Goal: Navigation & Orientation: Find specific page/section

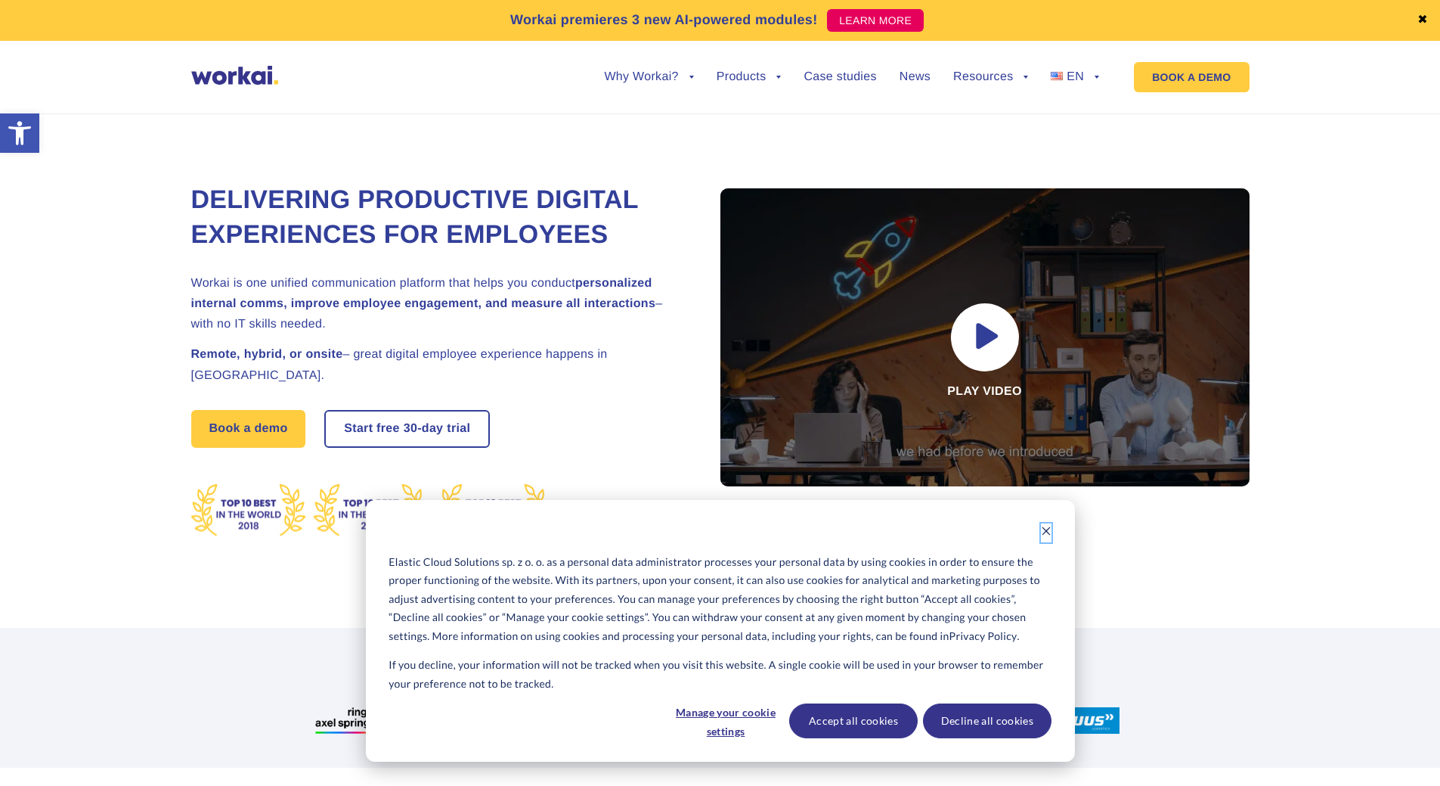
click at [1048, 525] on button "Dismiss cookie banner" at bounding box center [1046, 532] width 11 height 19
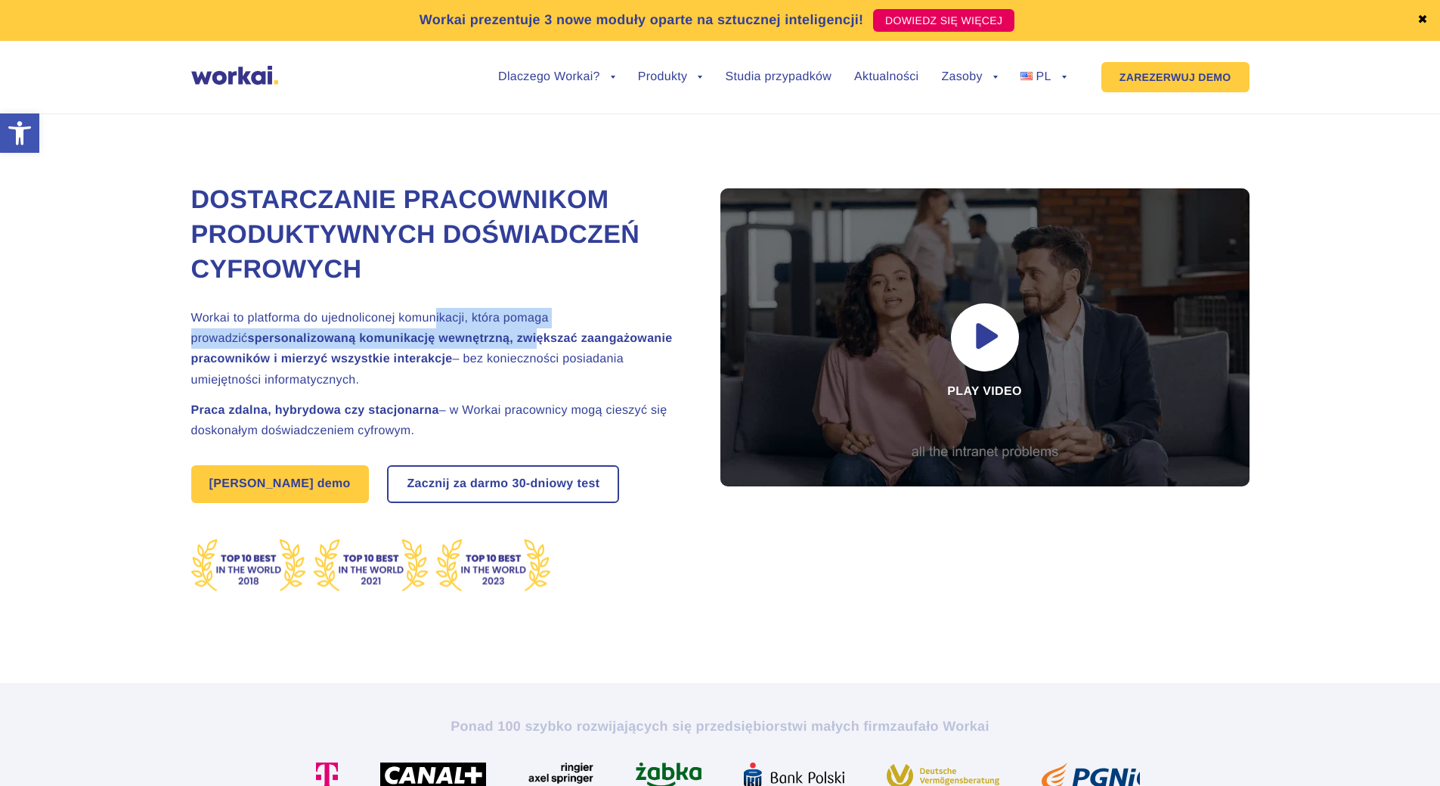
drag, startPoint x: 470, startPoint y: 314, endPoint x: 507, endPoint y: 348, distance: 49.7
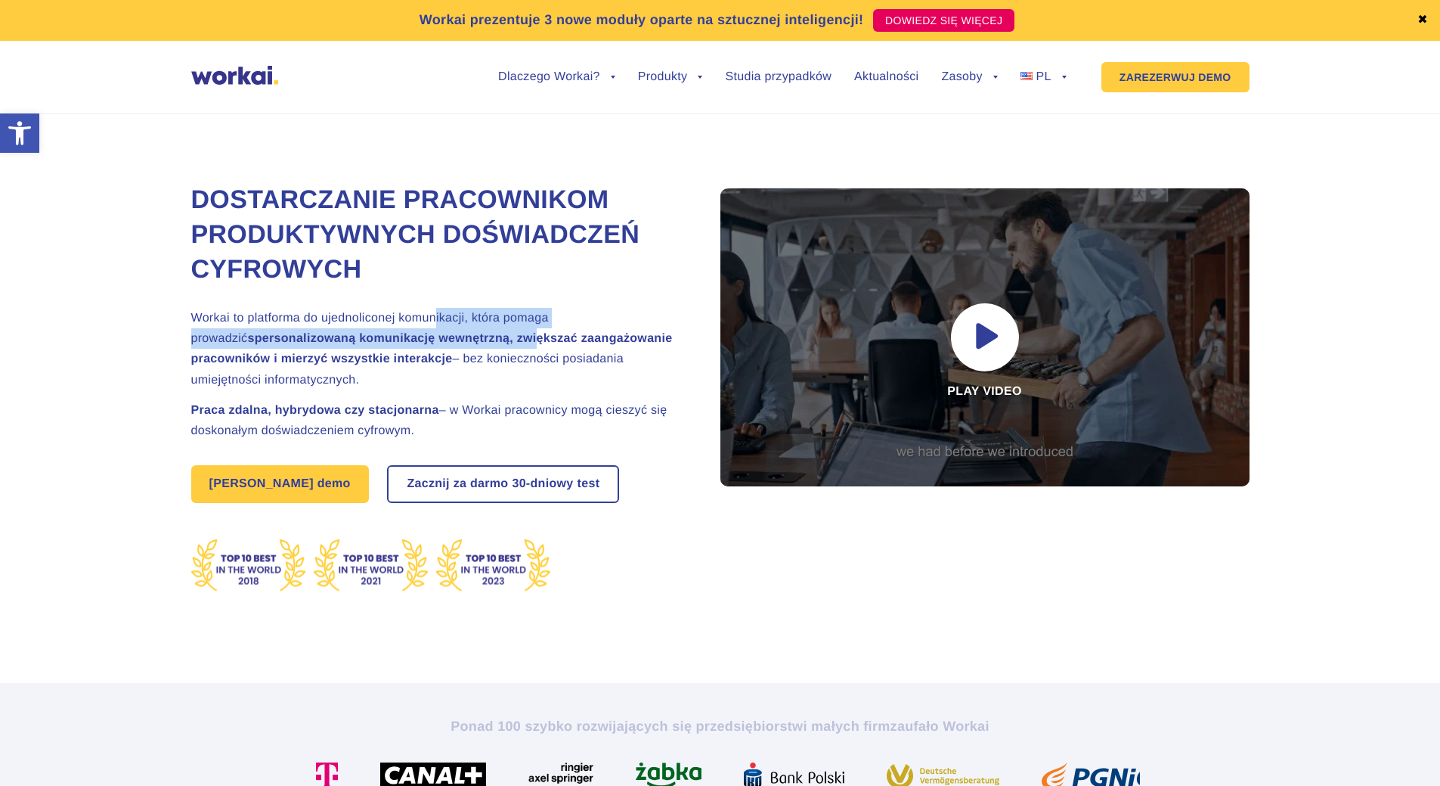
click at [507, 348] on h2 "Workai to platforma do ujednoliconej komunikacji, która pomaga prowadzić sperso…" at bounding box center [436, 349] width 491 height 82
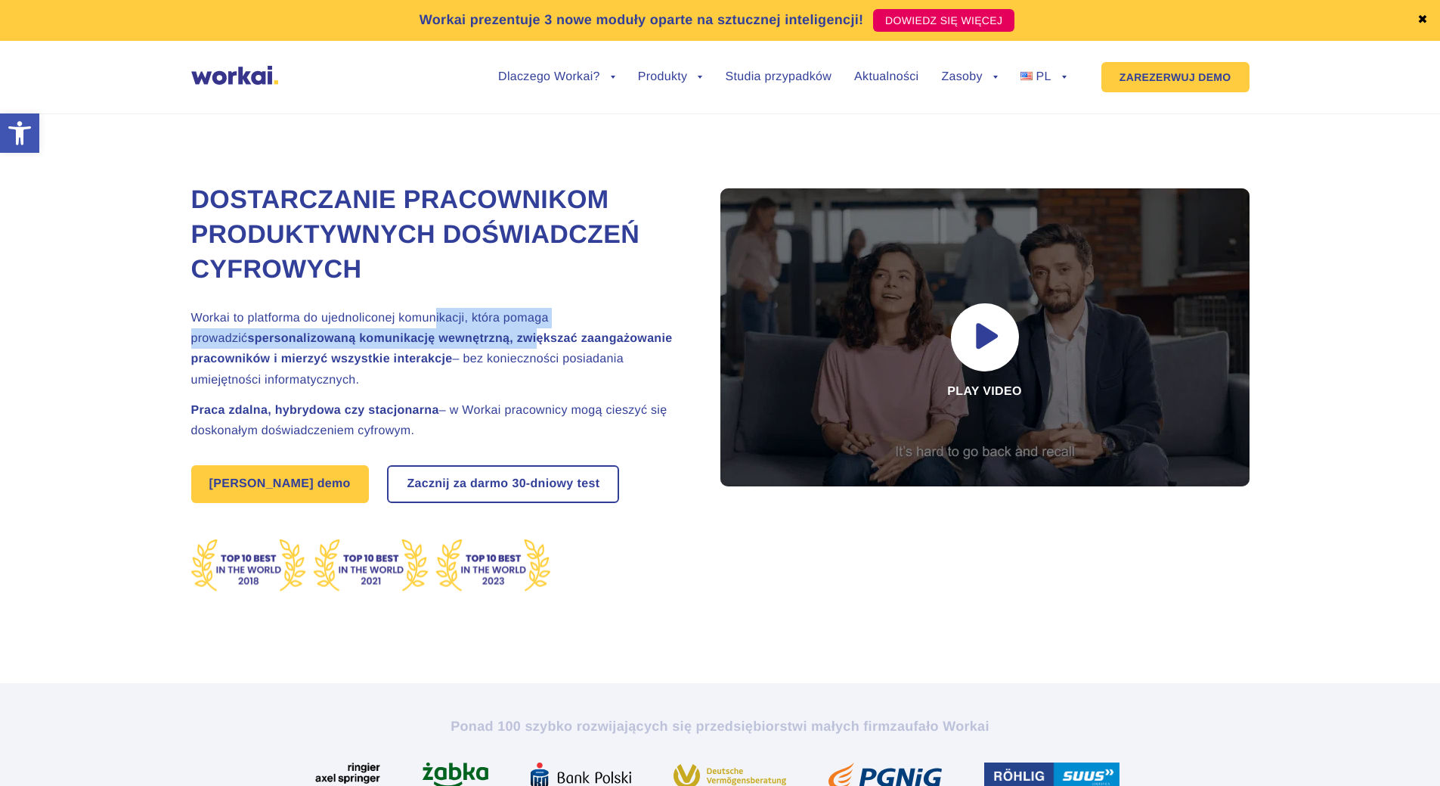
click at [466, 314] on font "Workai to platforma do ujednoliconej komunikacji, która pomaga prowadzić" at bounding box center [370, 328] width 358 height 33
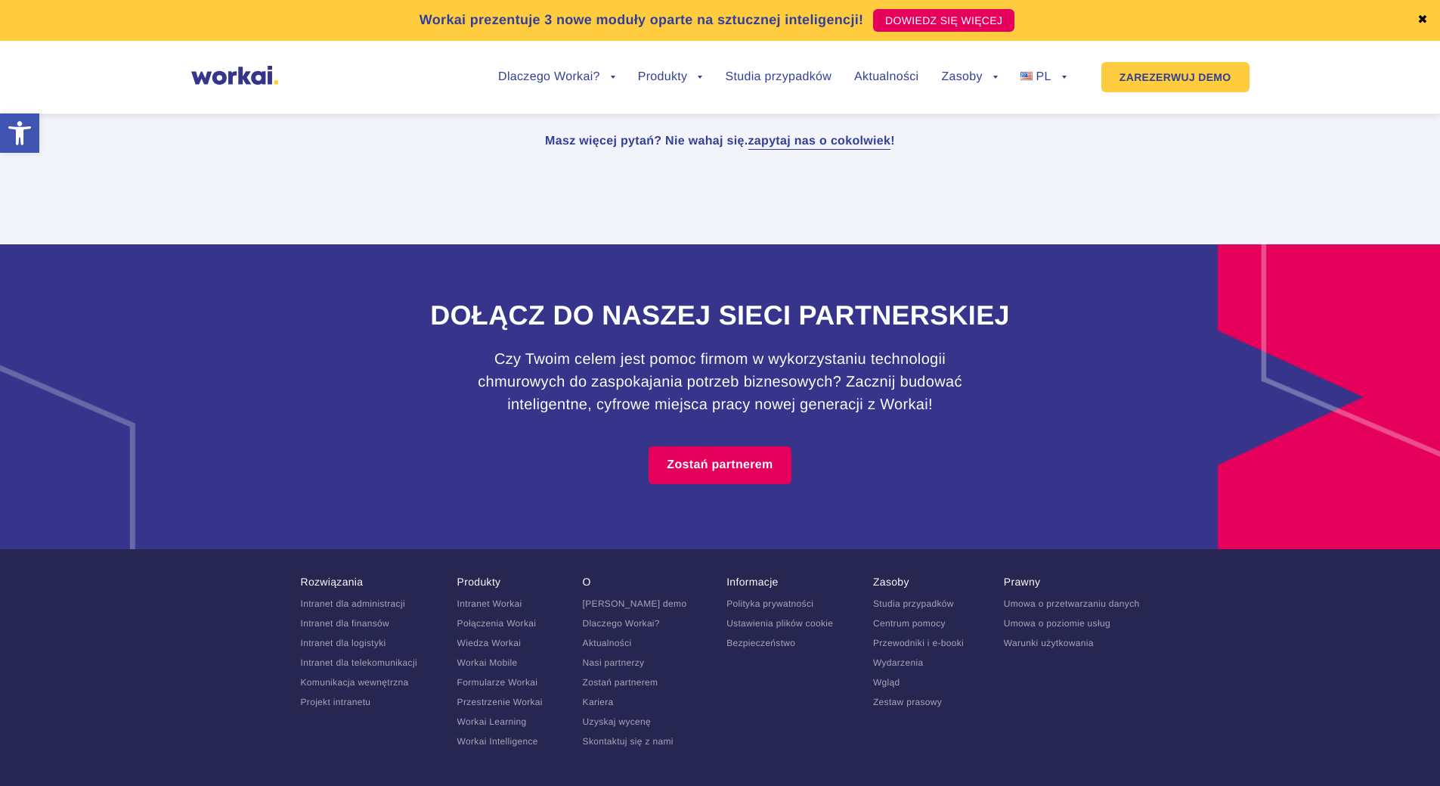
scroll to position [9788, 0]
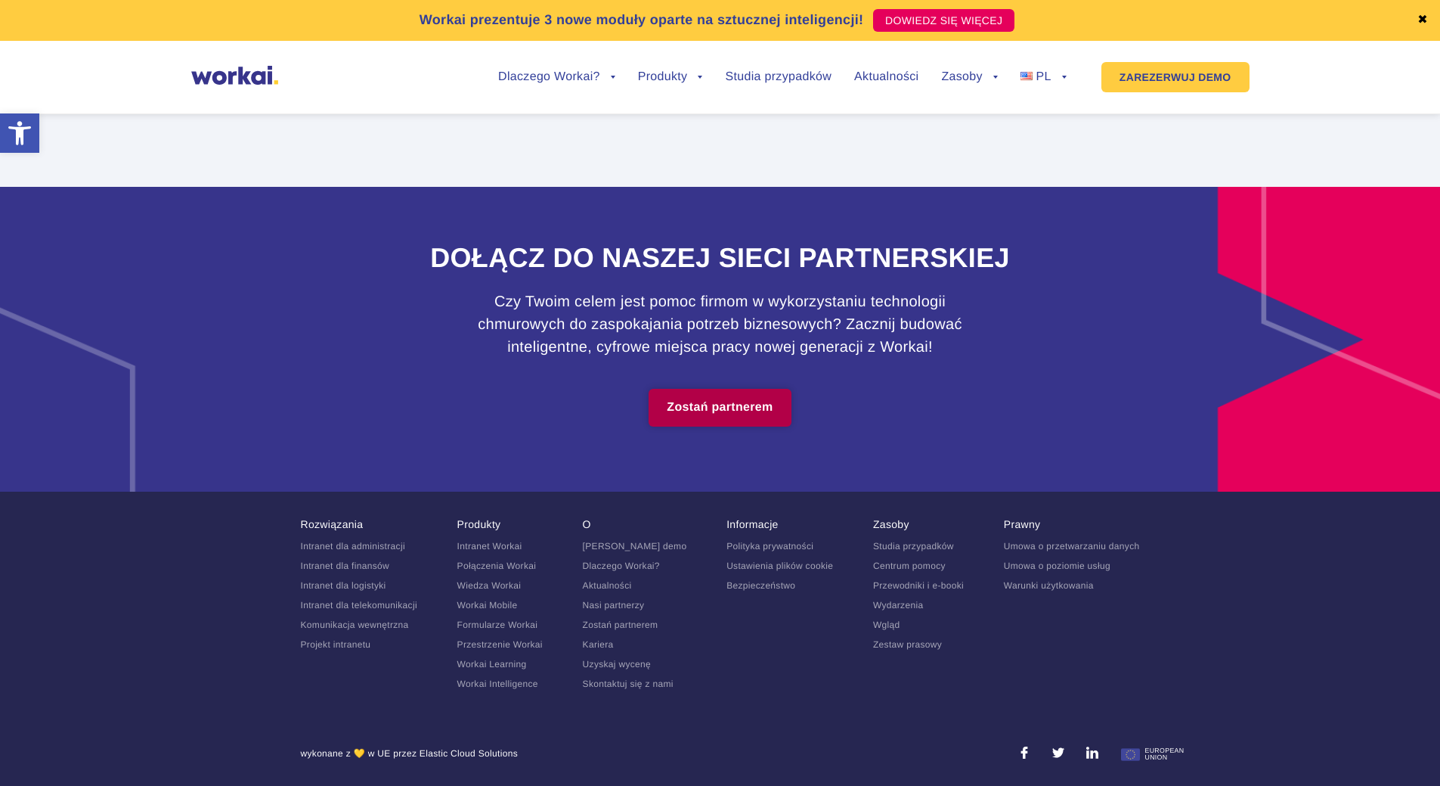
click at [752, 401] on font "Zostań partnerem" at bounding box center [720, 407] width 106 height 13
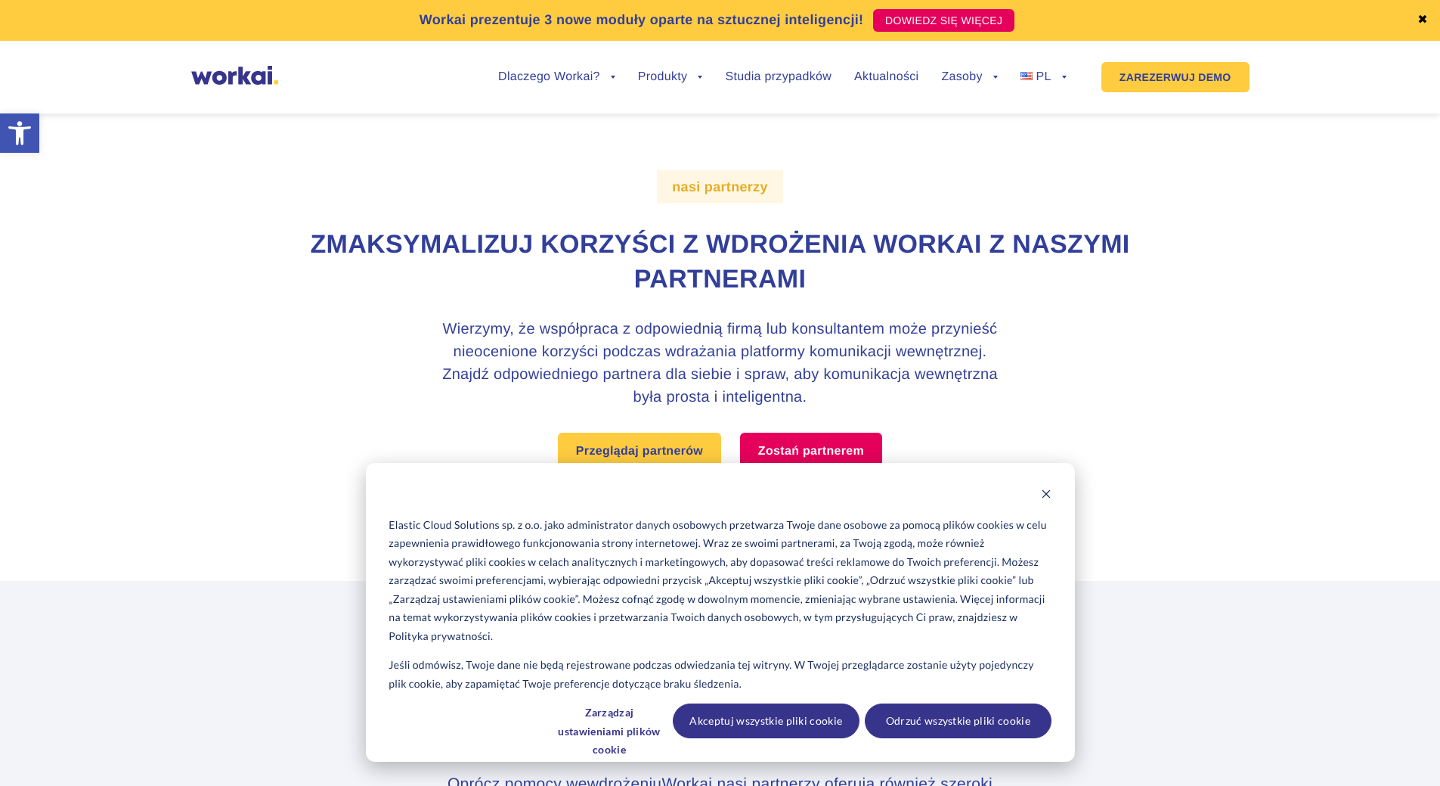
scroll to position [151, 0]
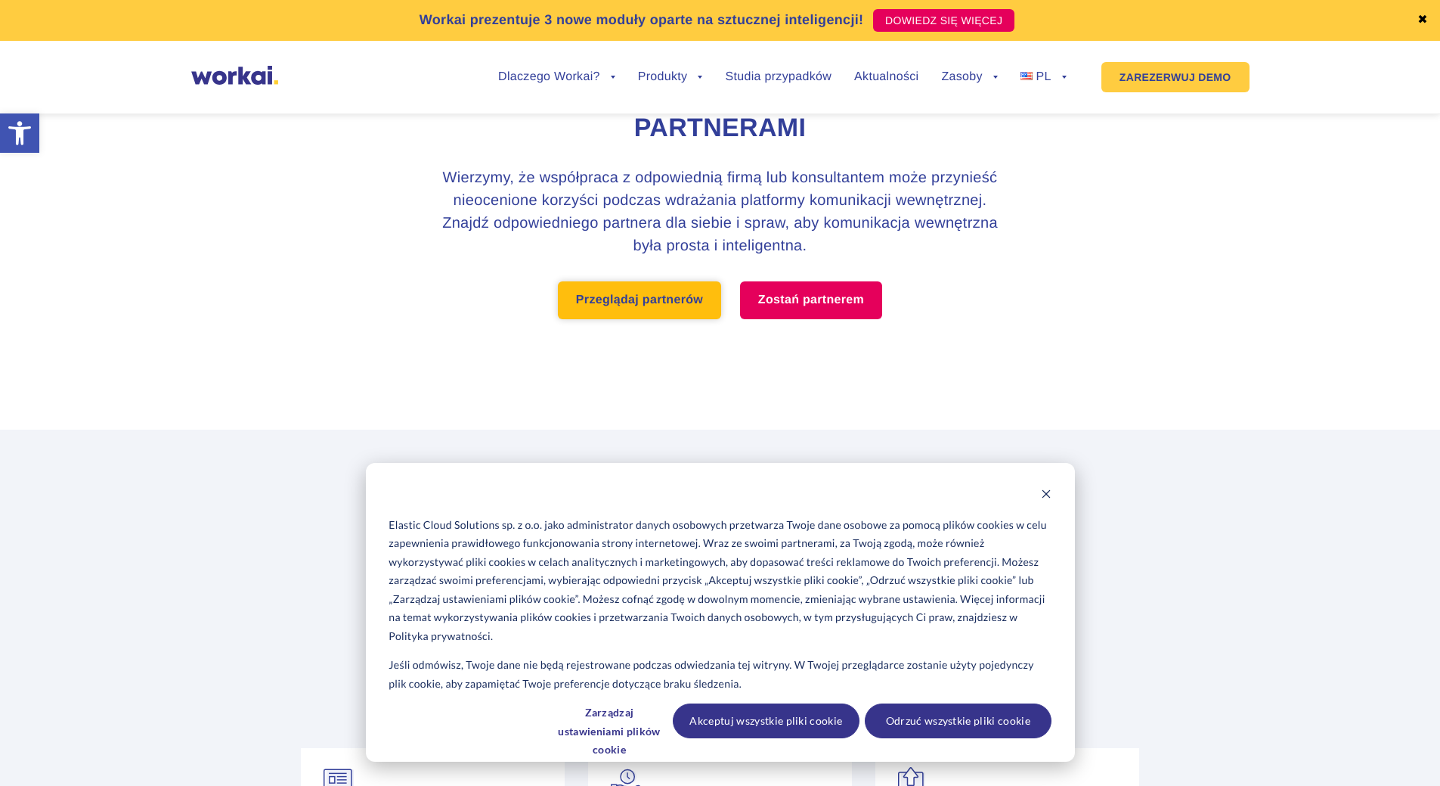
click at [670, 299] on font "Przeglądaj partnerów" at bounding box center [639, 299] width 127 height 13
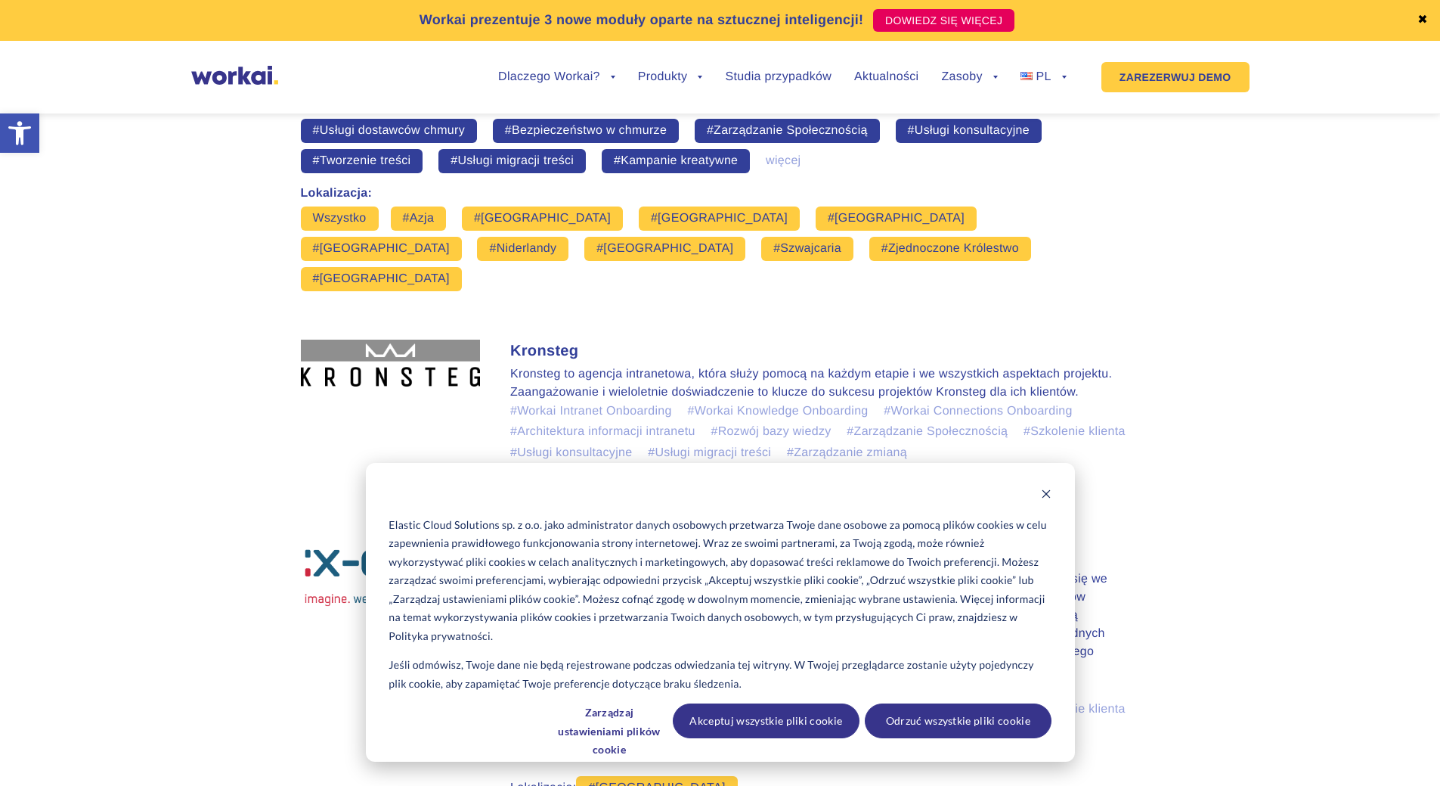
scroll to position [1215, 0]
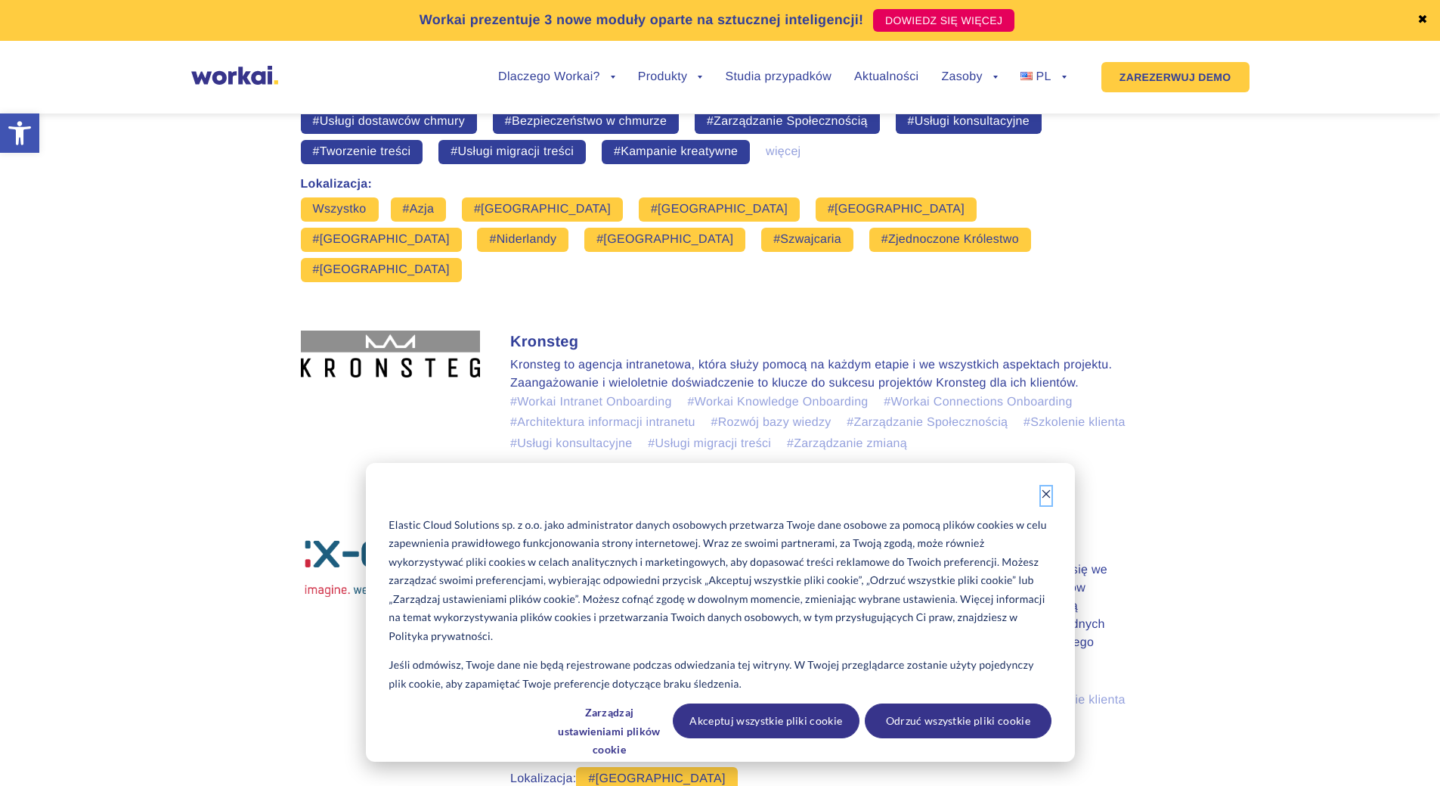
click at [1043, 492] on icon "Odrzuć baner plików cookie" at bounding box center [1046, 493] width 11 height 11
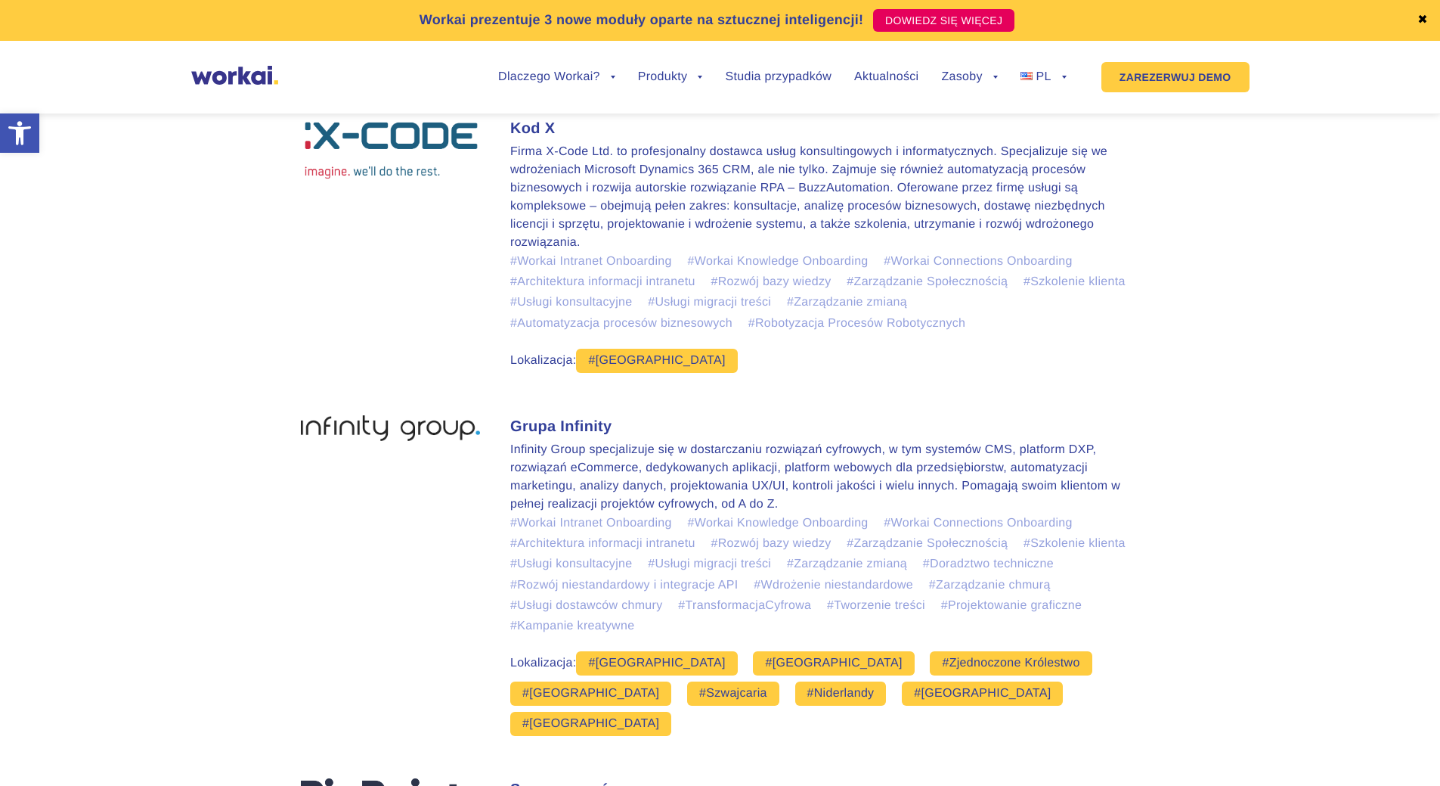
scroll to position [1593, 0]
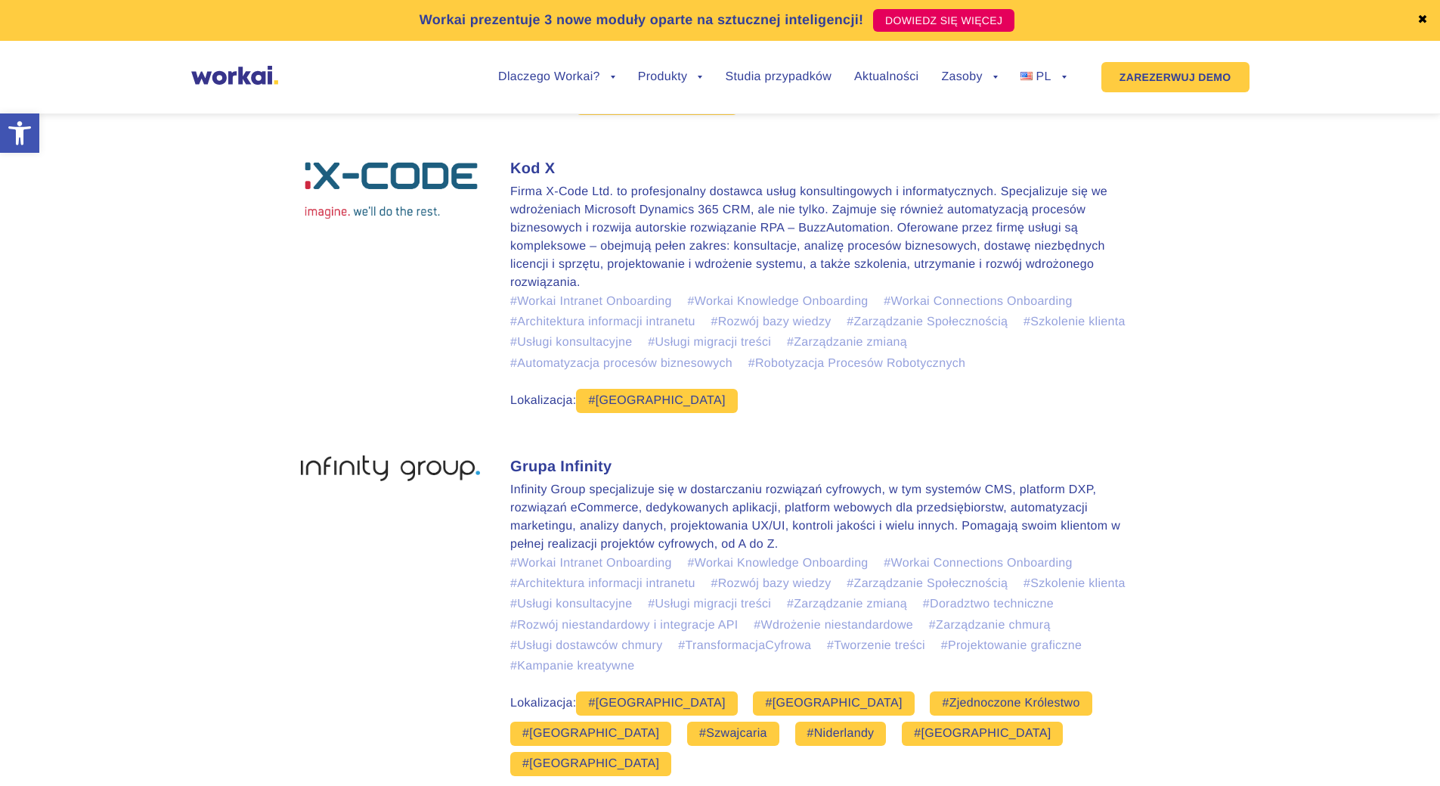
drag, startPoint x: 377, startPoint y: 507, endPoint x: 386, endPoint y: 469, distance: 39.8
click at [377, 481] on img at bounding box center [391, 468] width 180 height 26
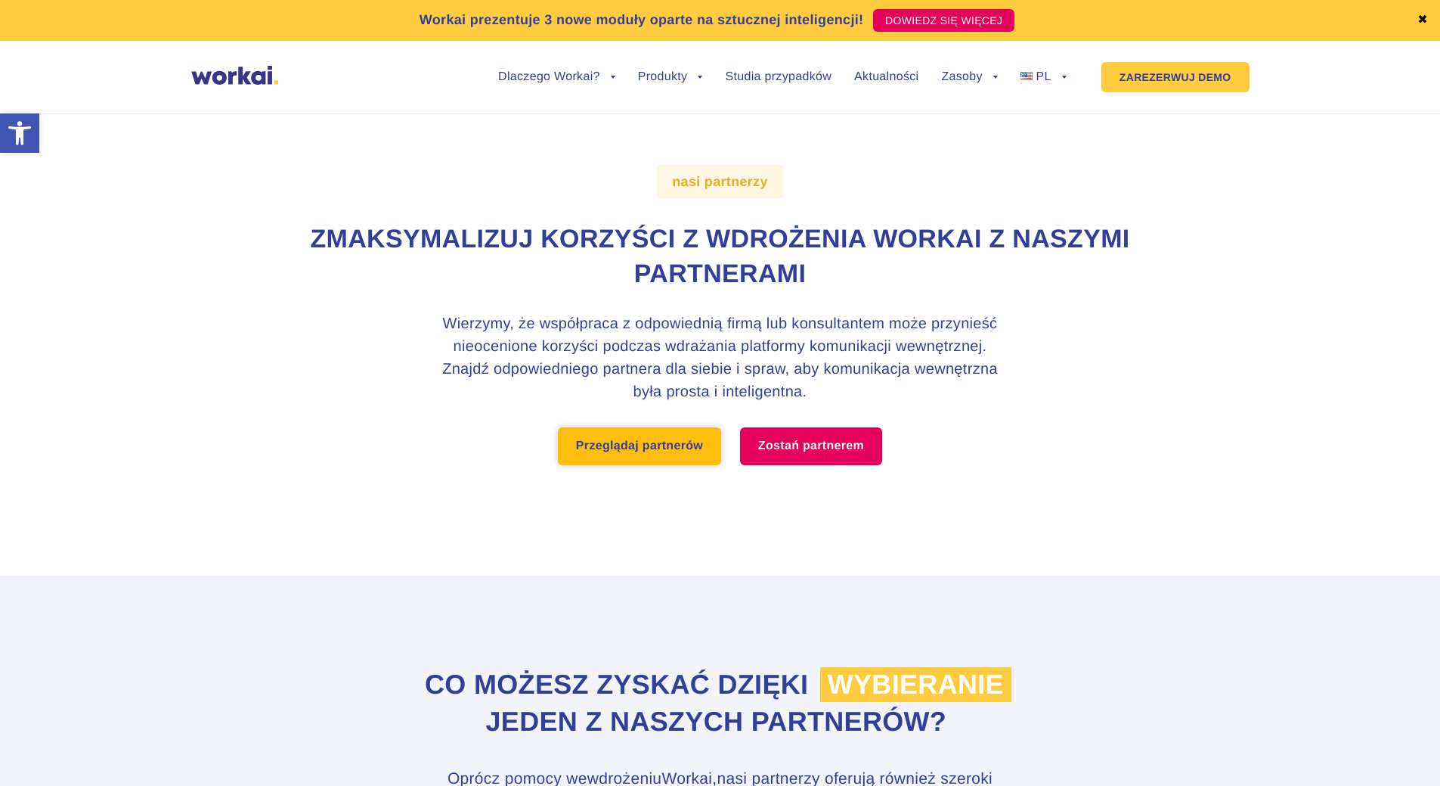
scroll to position [0, 0]
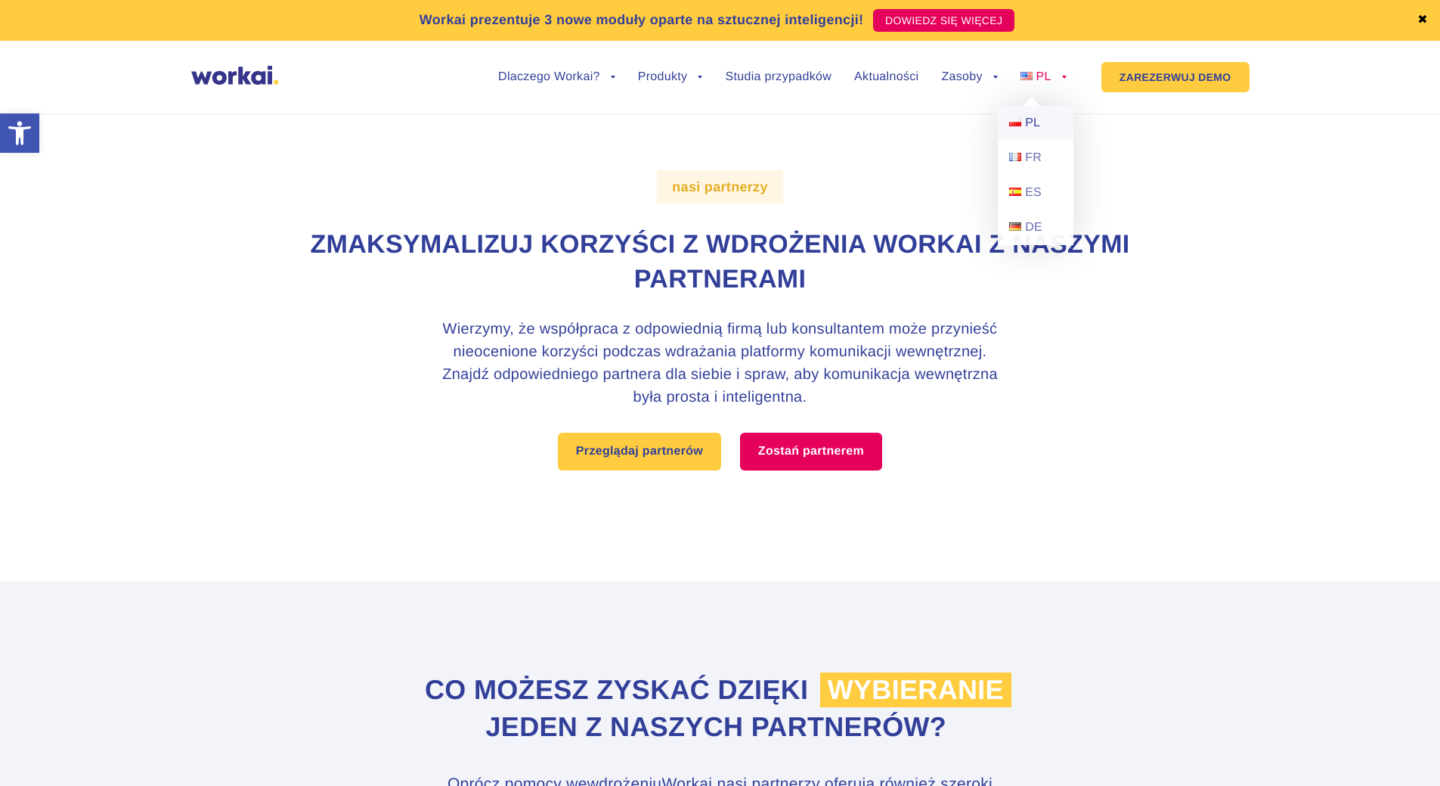
click at [1040, 119] on font "PL" at bounding box center [1032, 122] width 15 height 13
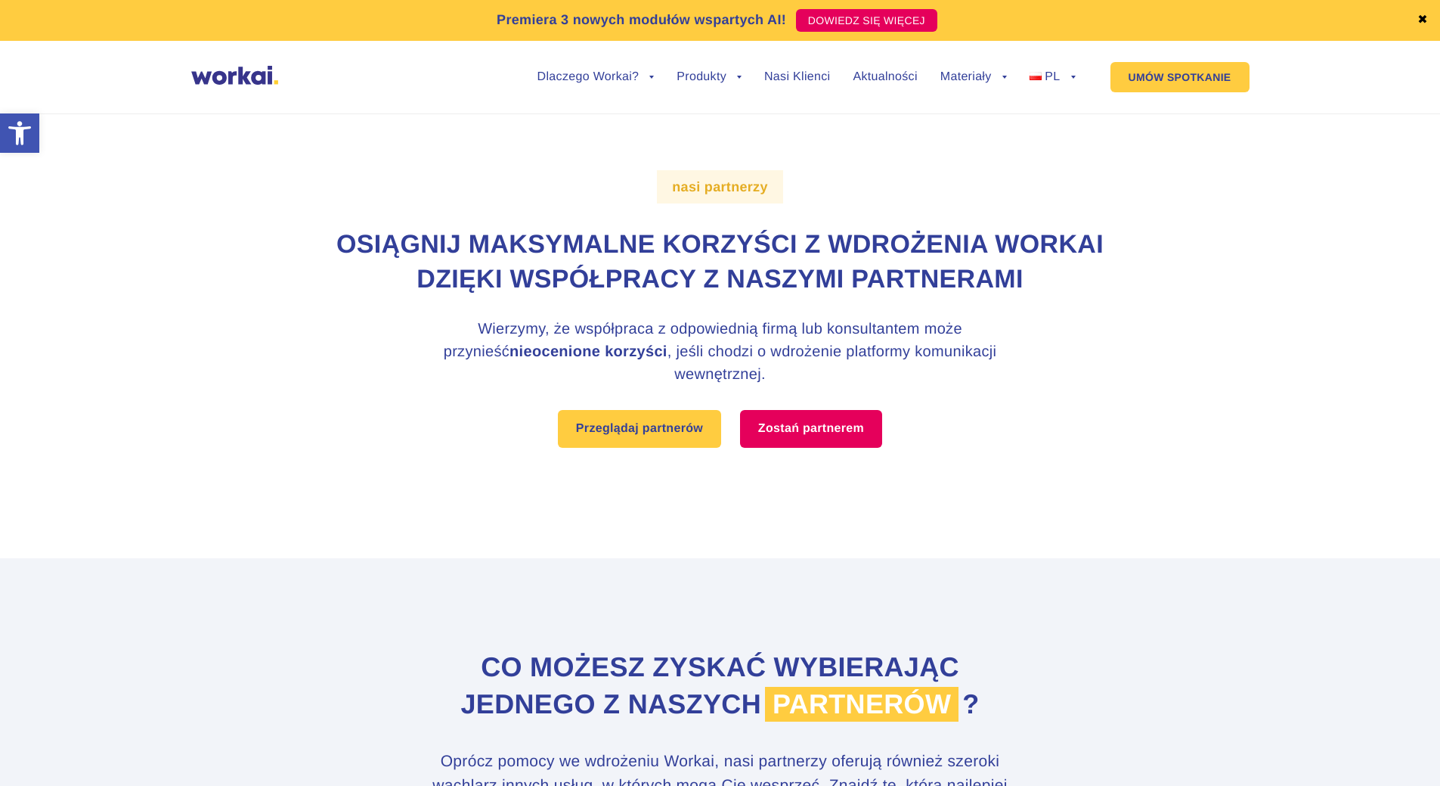
click at [214, 57] on div "Dlaczego Workai? back Dlaczego Workai? Kalkulator ROI Intranetu Bezpieczeństwo …" at bounding box center [720, 76] width 1059 height 57
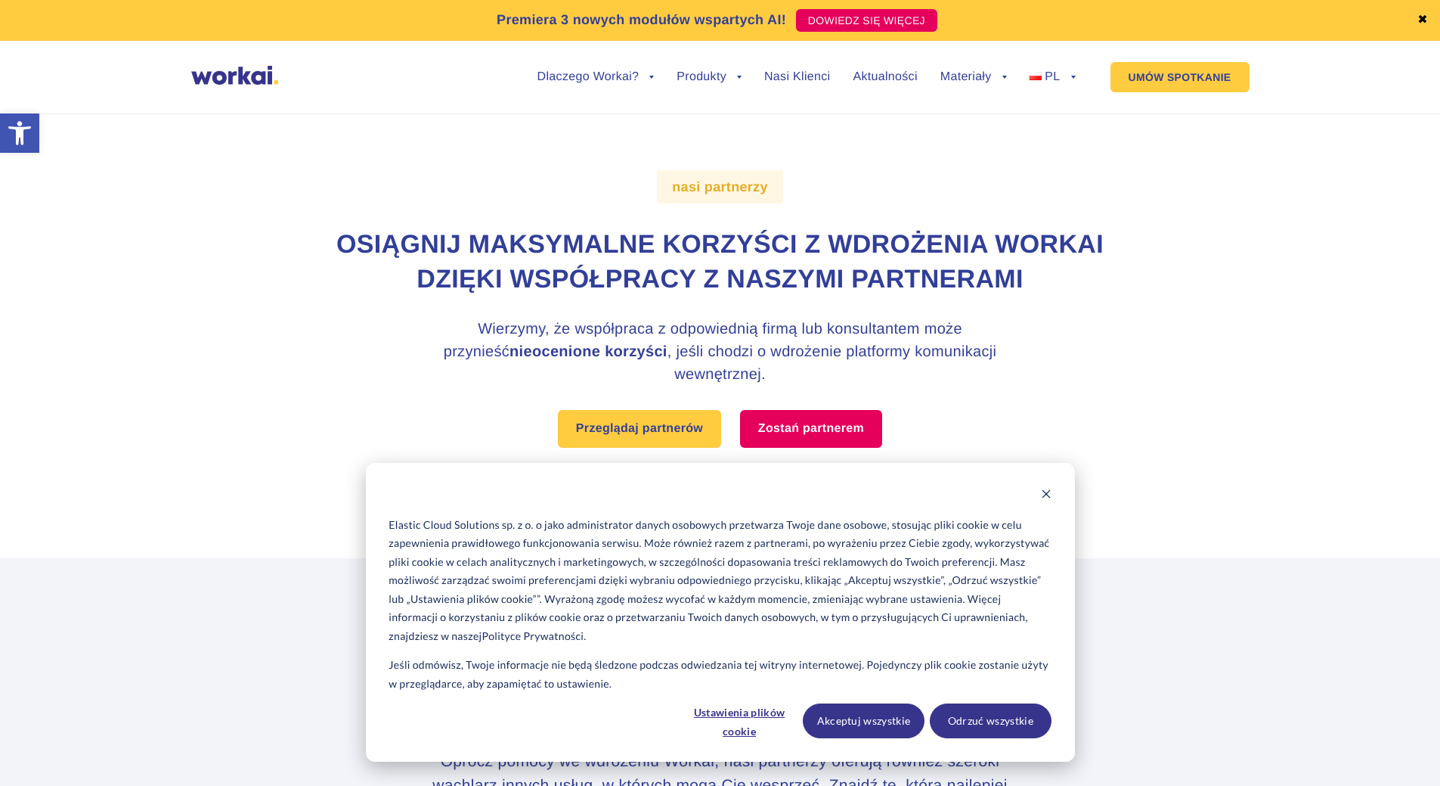
click at [215, 83] on img at bounding box center [234, 75] width 87 height 19
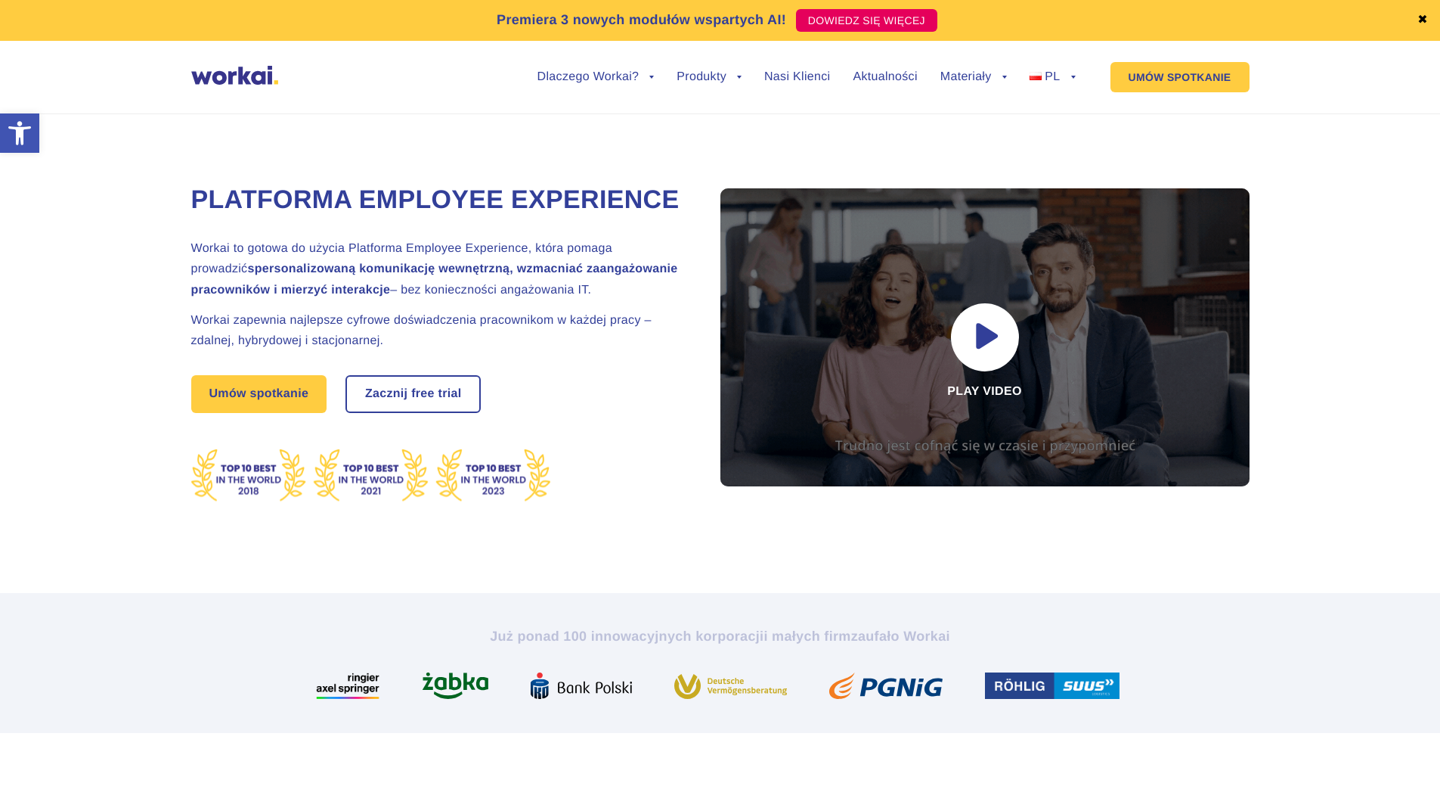
click at [1422, 19] on link "✖" at bounding box center [1423, 20] width 11 height 12
